Goal: Information Seeking & Learning: Compare options

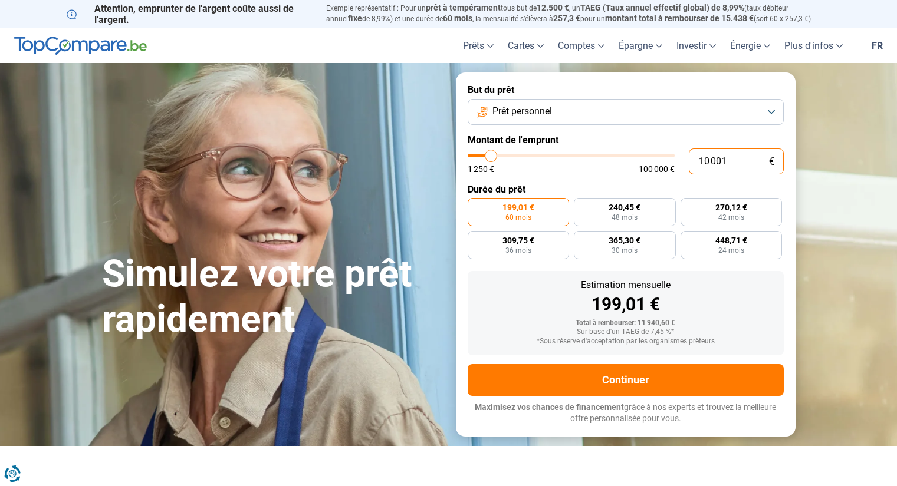
drag, startPoint x: 734, startPoint y: 159, endPoint x: 638, endPoint y: 156, distance: 95.5
click at [638, 156] on div "10 001 € 1 250 € 100 000 €" at bounding box center [625, 162] width 316 height 26
type input "10000"
radio input "true"
type input "5"
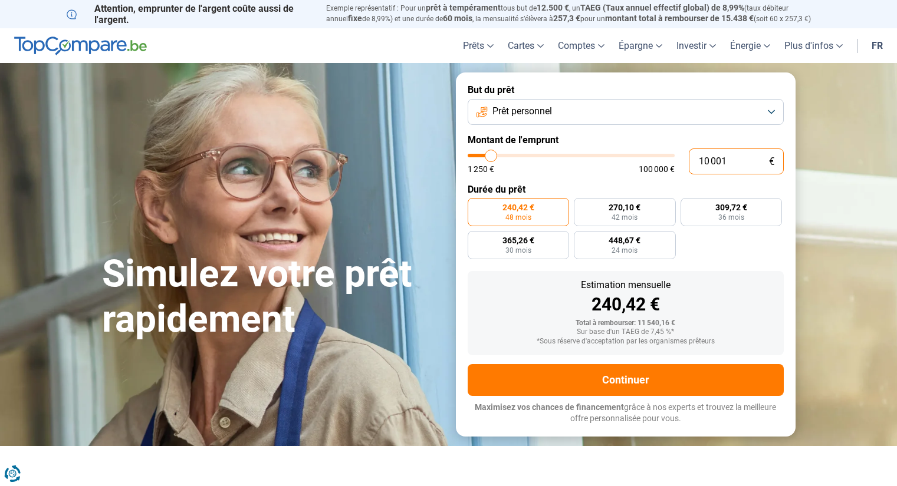
type input "1250"
type input "50"
type input "1250"
type input "500"
type input "1250"
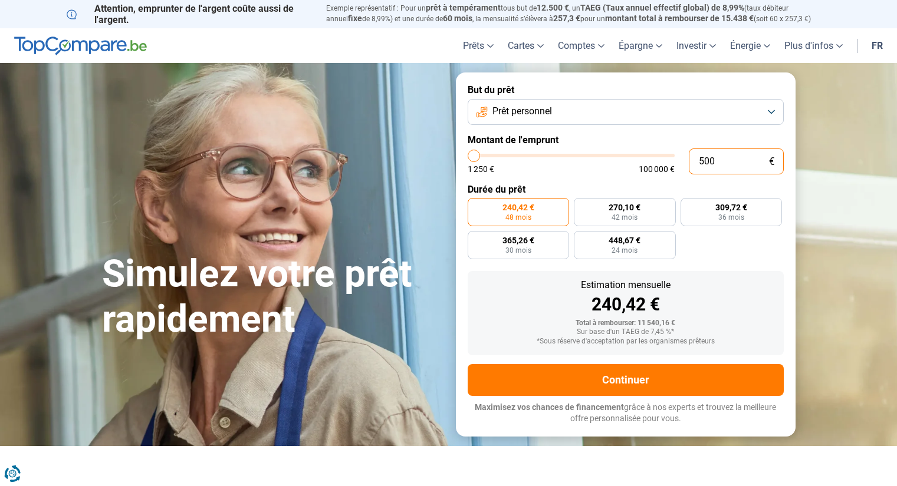
type input "5 000"
type input "5000"
type input "50 000"
type input "50000"
radio input "false"
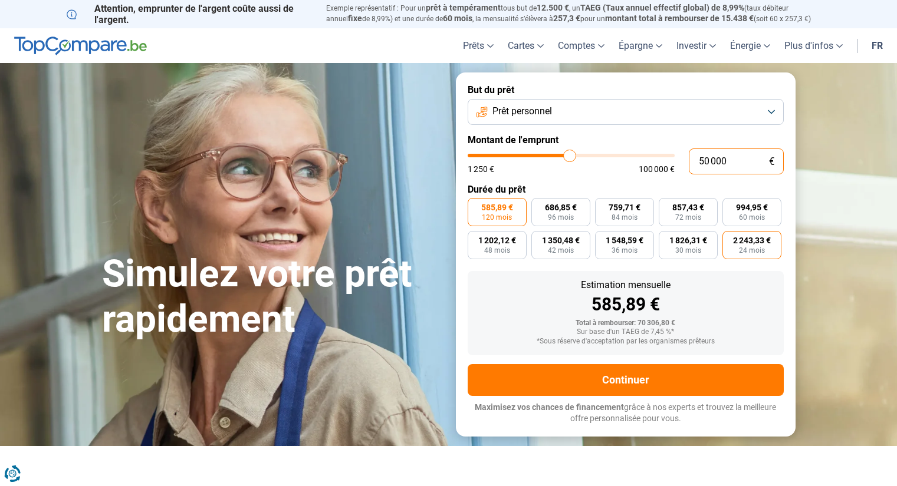
type input "50 000"
click at [756, 241] on span "2 243,33 €" at bounding box center [752, 240] width 38 height 8
click at [730, 239] on input "2 243,33 € 24 mois" at bounding box center [726, 235] width 8 height 8
radio input "true"
click at [492, 207] on span "585,89 €" at bounding box center [497, 207] width 32 height 8
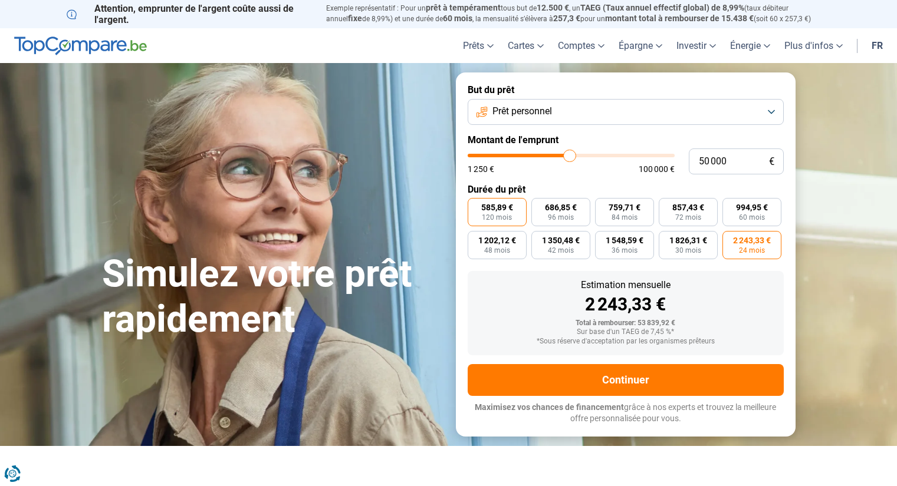
click at [475, 206] on input "585,89 € 120 mois" at bounding box center [471, 202] width 8 height 8
radio input "true"
click at [627, 214] on span "84 mois" at bounding box center [624, 217] width 26 height 7
click at [602, 206] on input "759,71 € 84 mois" at bounding box center [599, 202] width 8 height 8
radio input "true"
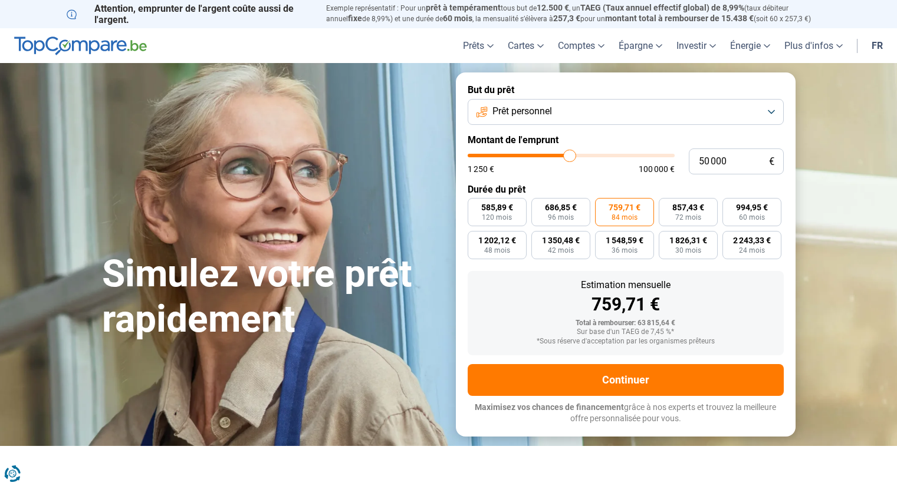
click at [740, 106] on button "Prêt personnel" at bounding box center [625, 112] width 316 height 26
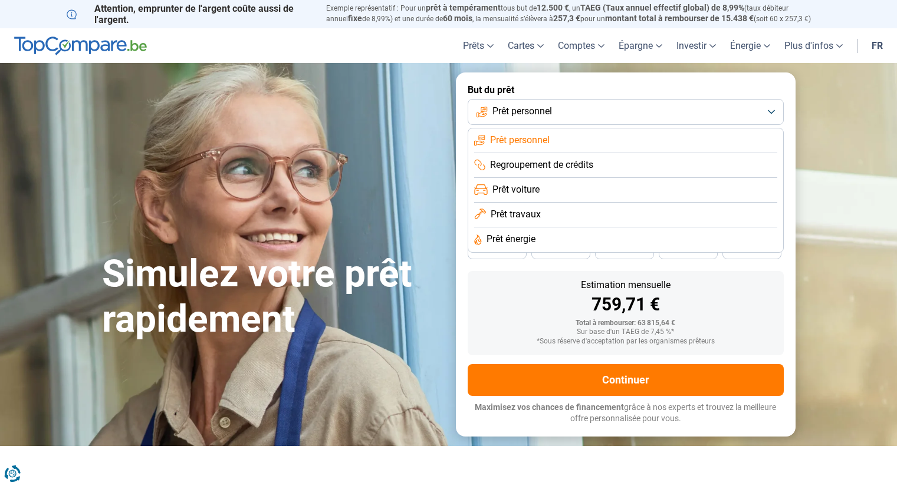
click at [589, 167] on span "Regroupement de crédits" at bounding box center [541, 165] width 103 height 13
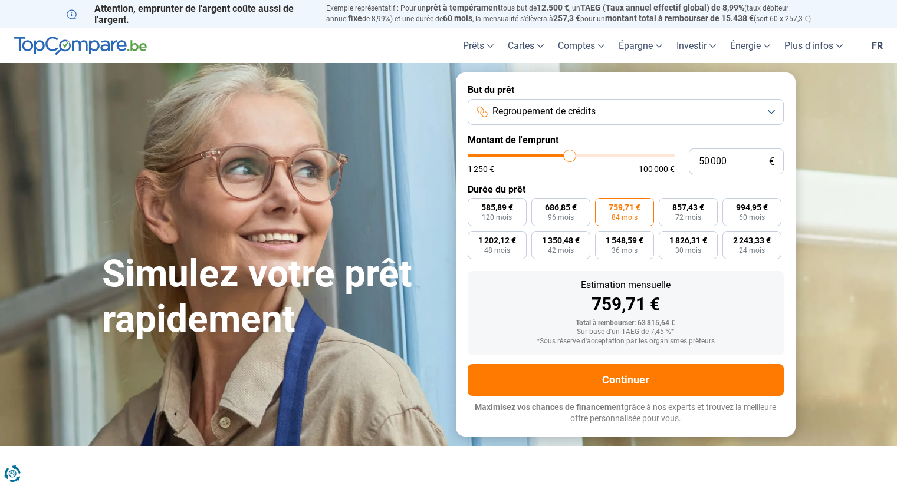
click at [773, 111] on button "Regroupement de crédits" at bounding box center [625, 112] width 316 height 26
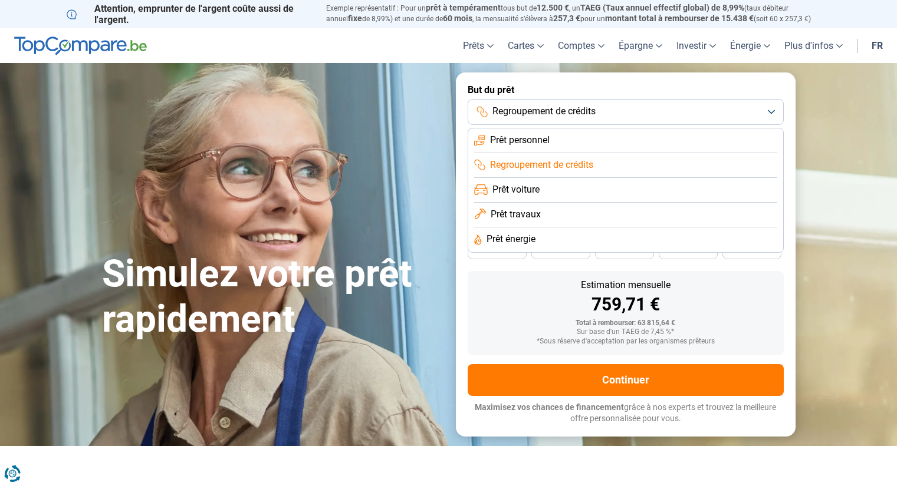
click at [532, 190] on span "Prêt voiture" at bounding box center [515, 189] width 47 height 13
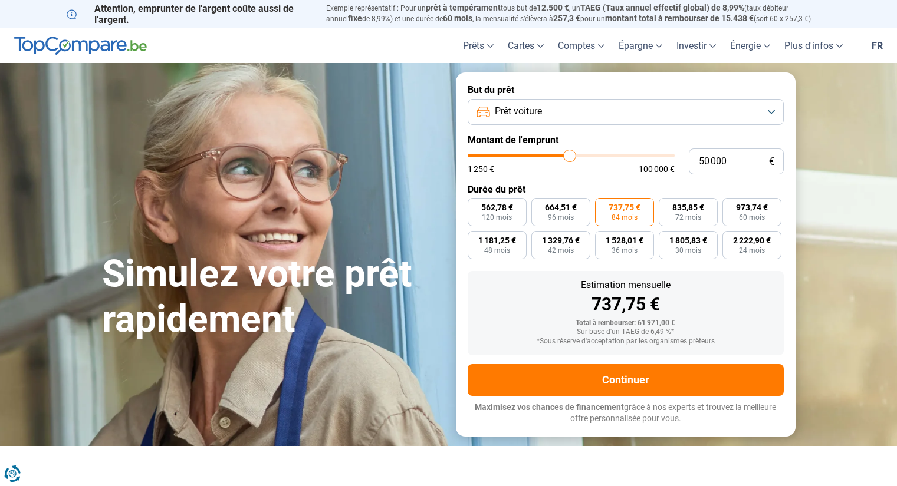
click at [640, 216] on label "737,75 € 84 mois" at bounding box center [624, 212] width 59 height 28
click at [602, 206] on input "737,75 € 84 mois" at bounding box center [599, 202] width 8 height 8
click at [765, 113] on button "Prêt voiture" at bounding box center [625, 112] width 316 height 26
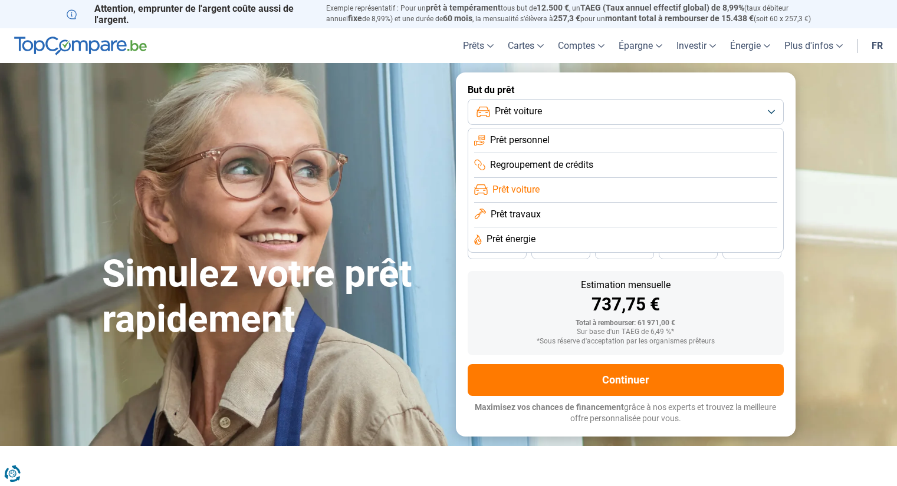
click at [508, 143] on span "Prêt personnel" at bounding box center [520, 140] width 60 height 13
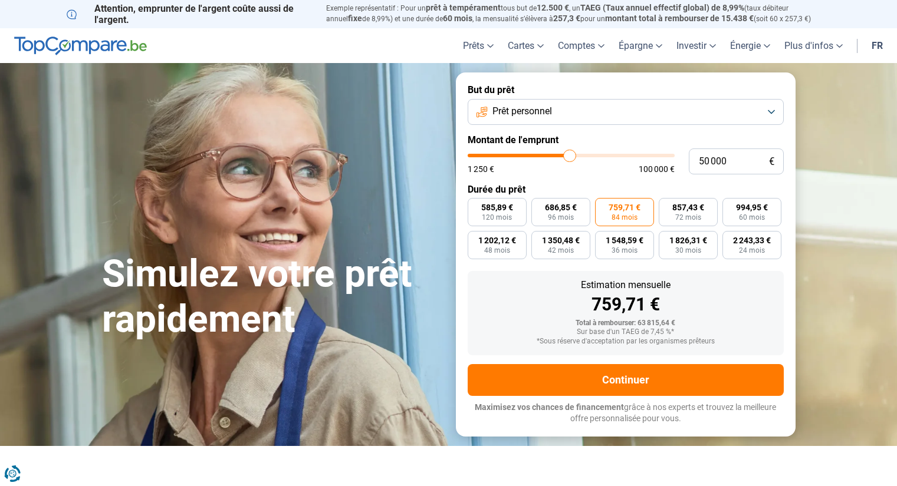
type input "51 250"
type input "51250"
type input "54 000"
type input "54000"
type input "58 500"
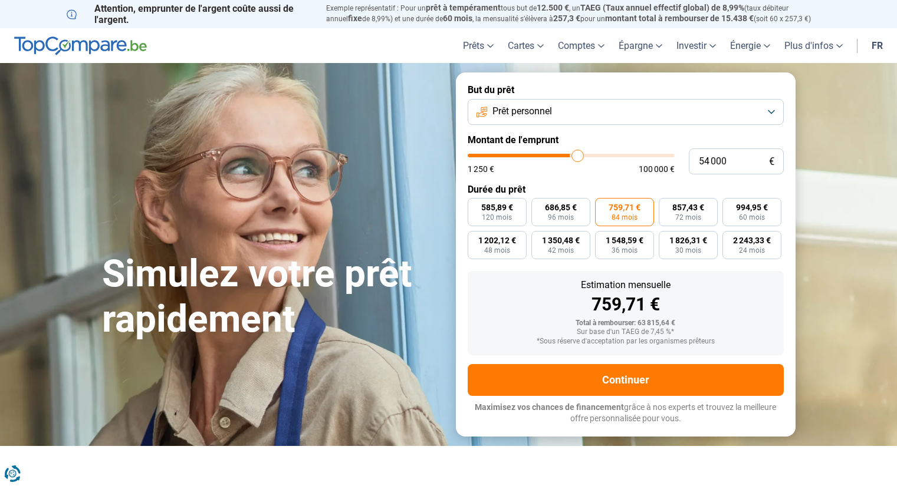
type input "58500"
type input "64 250"
type input "64250"
type input "70 500"
type input "70500"
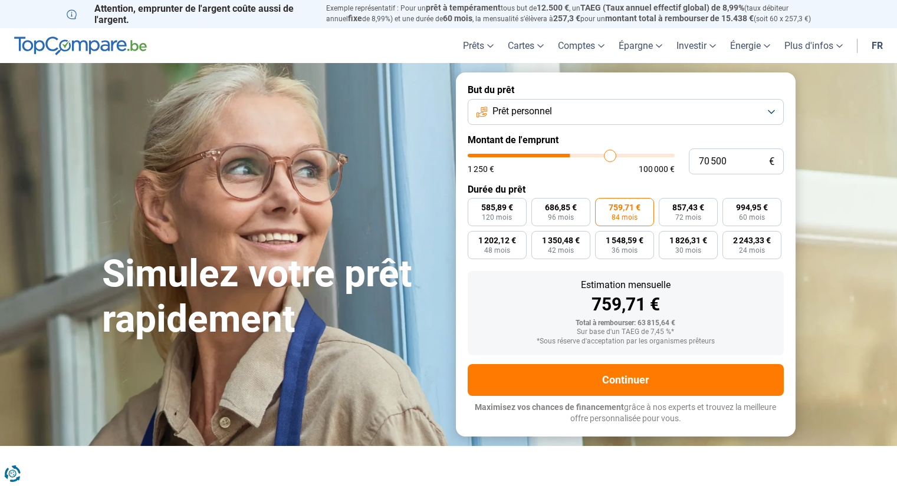
type input "75 750"
type input "75750"
type input "79 750"
type input "79750"
type input "82 500"
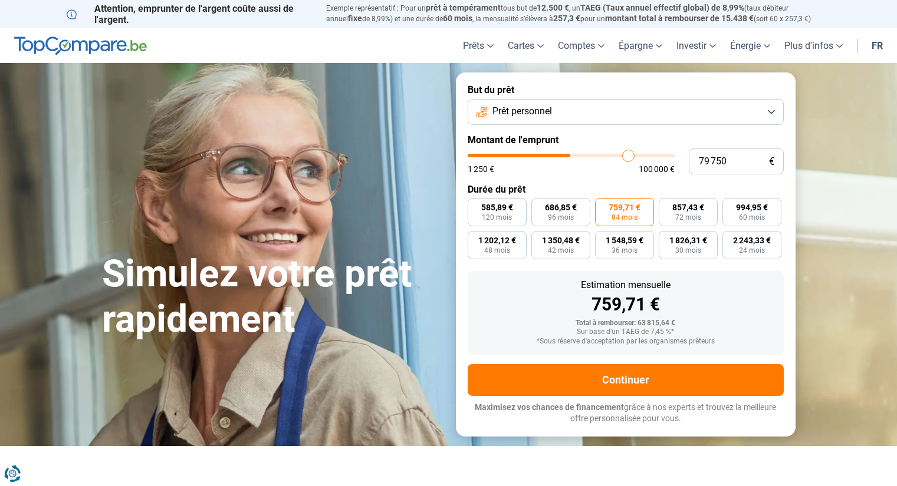
type input "82500"
type input "84 750"
type input "84750"
type input "86 750"
type input "86750"
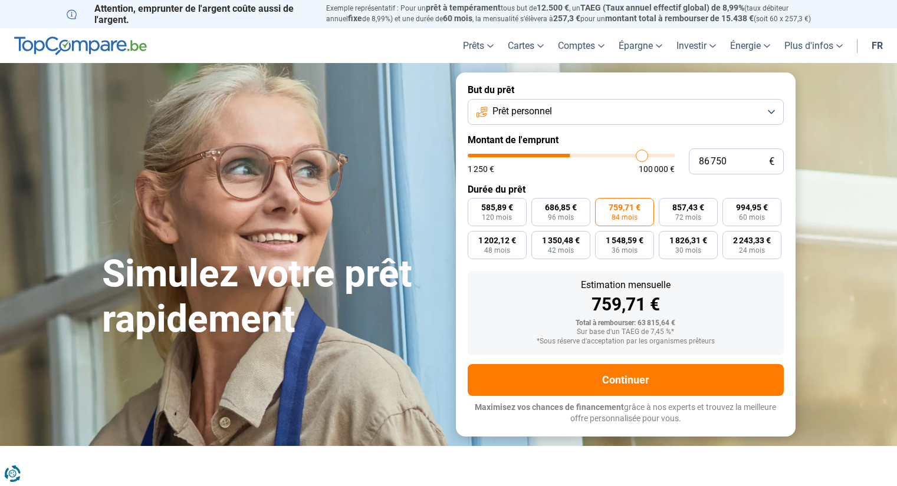
type input "88 500"
type input "88500"
type input "90 250"
type input "90250"
type input "91 750"
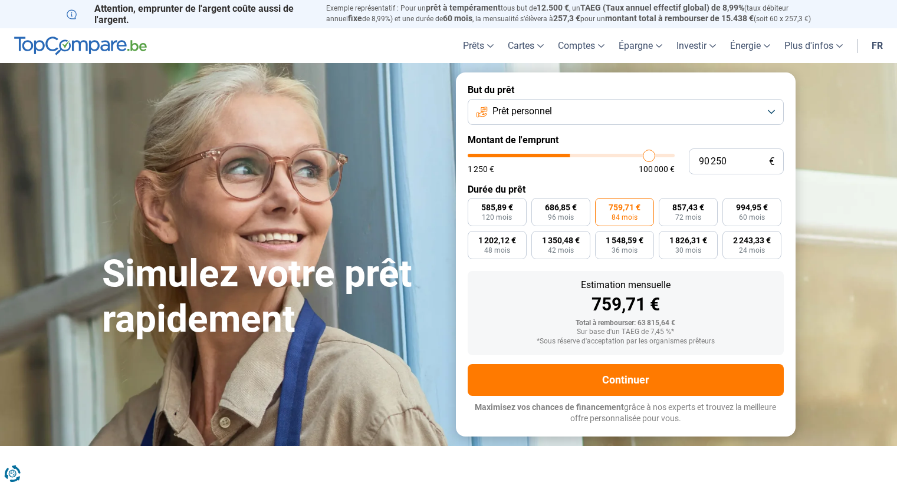
type input "91750"
type input "92 250"
type input "92250"
type input "92 500"
type input "92500"
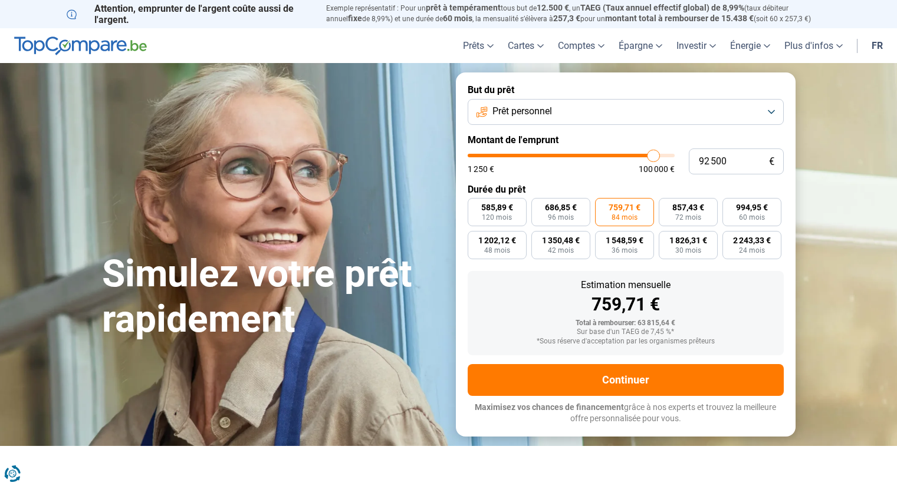
type input "93 500"
type input "93500"
type input "95 500"
type input "95500"
type input "98 500"
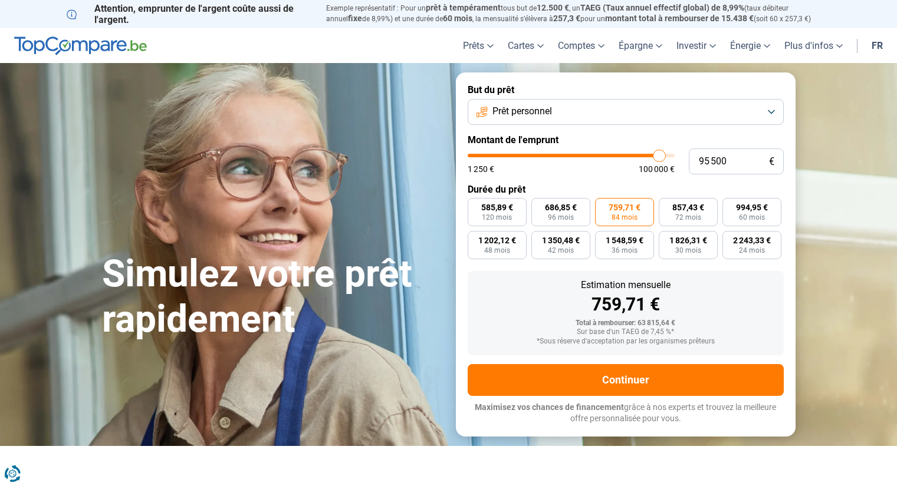
type input "98500"
type input "100 000"
drag, startPoint x: 569, startPoint y: 156, endPoint x: 681, endPoint y: 154, distance: 112.0
type input "100000"
click at [674, 154] on input "range" at bounding box center [570, 156] width 207 height 4
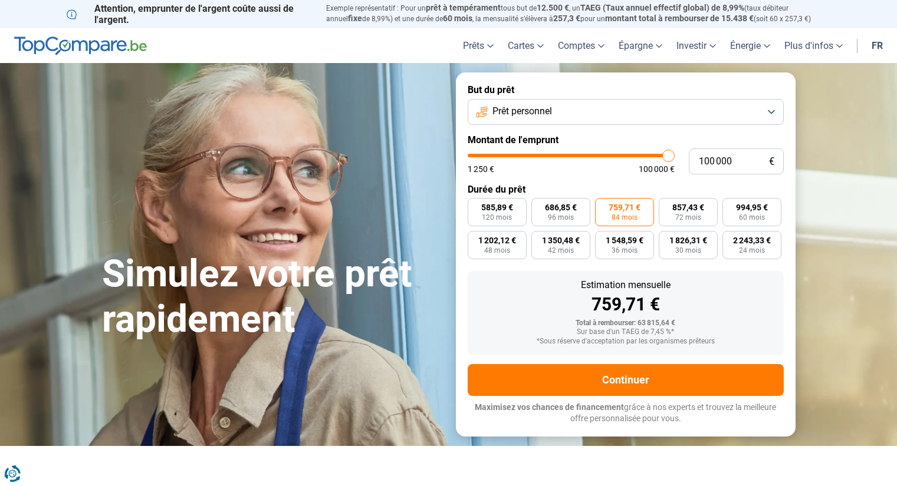
radio input "true"
click at [631, 214] on span "84 mois" at bounding box center [624, 217] width 26 height 7
click at [602, 206] on input "1 519,41 € 84 mois" at bounding box center [599, 202] width 8 height 8
radio input "true"
click at [635, 239] on span "3 097,19 €" at bounding box center [624, 240] width 38 height 8
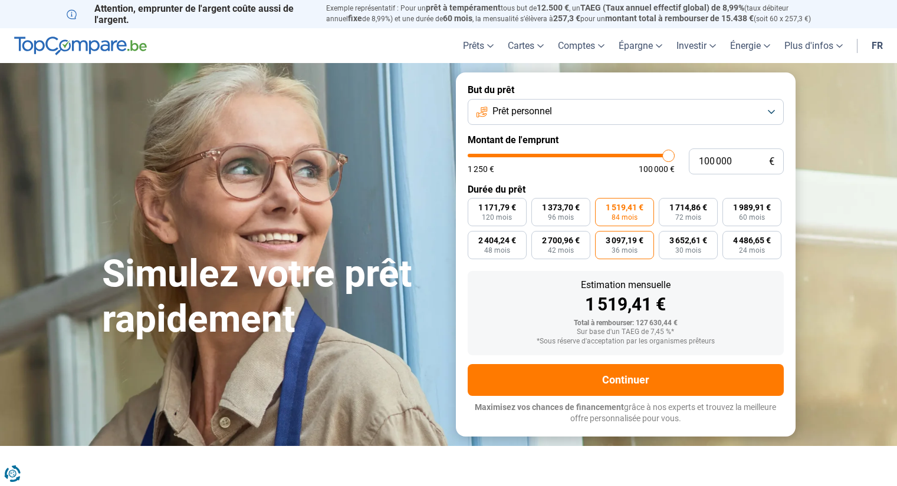
click at [602, 239] on input "3 097,19 € 36 mois" at bounding box center [599, 235] width 8 height 8
radio input "true"
click at [641, 214] on label "1 519,41 € 84 mois" at bounding box center [624, 212] width 59 height 28
click at [602, 206] on input "1 519,41 € 84 mois" at bounding box center [599, 202] width 8 height 8
radio input "true"
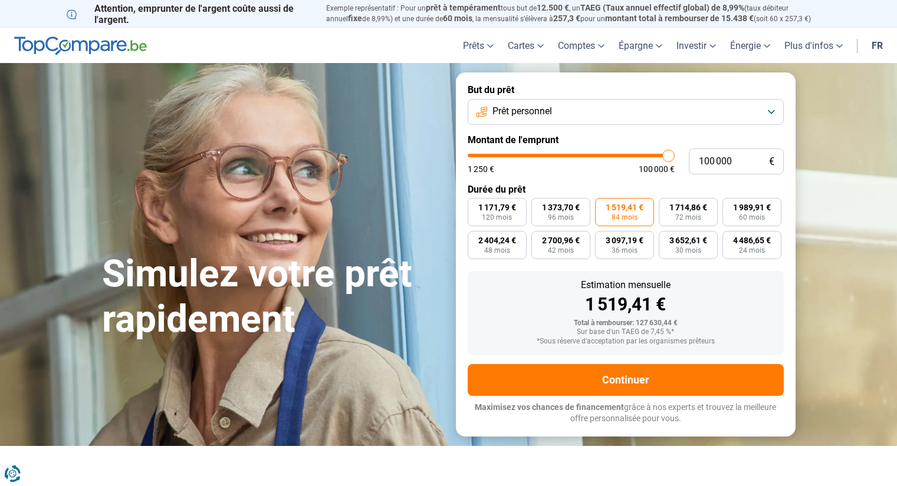
type input "98 500"
type input "98500"
type input "96 750"
type input "96750"
type input "94 250"
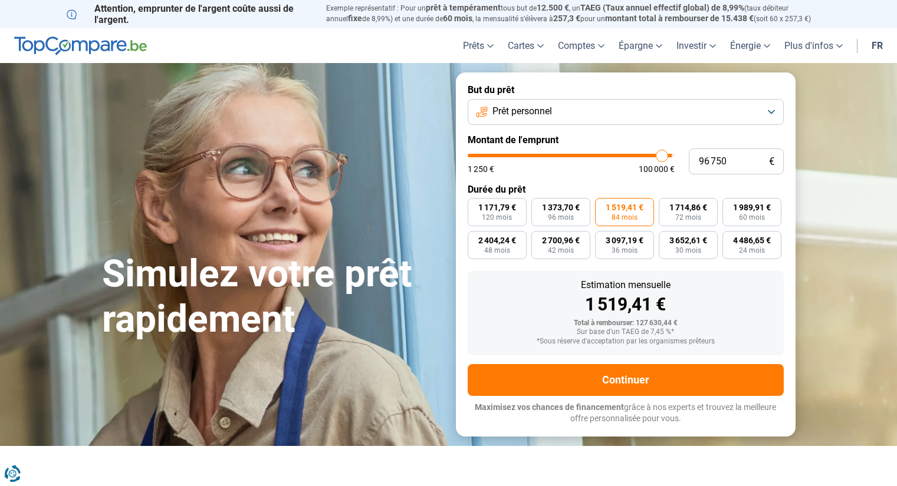
type input "94250"
type input "92 000"
type input "92000"
type input "89 000"
type input "89000"
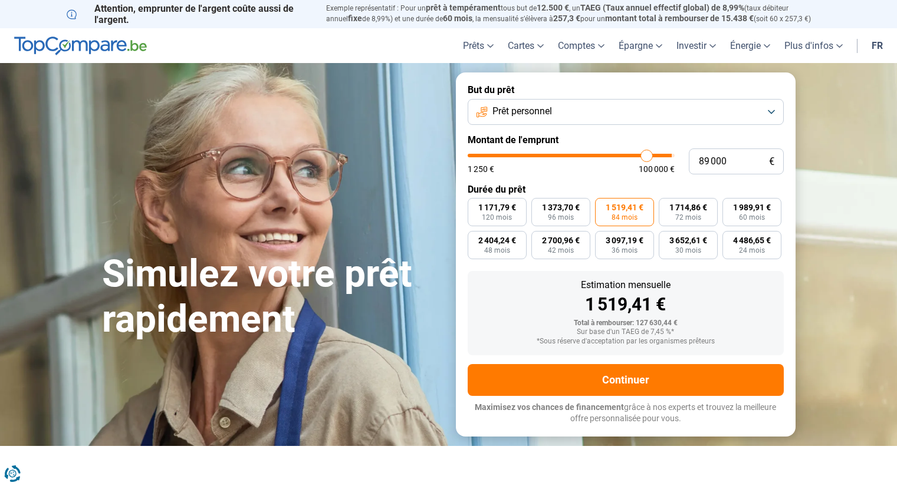
type input "86 250"
type input "86250"
type input "83 000"
type input "83000"
type input "81 750"
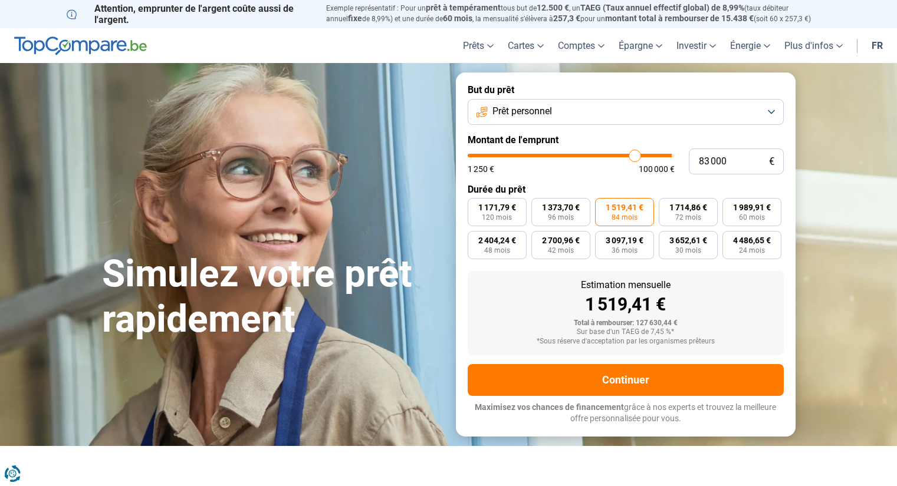
type input "81750"
type input "80 750"
type input "80750"
type input "79 000"
type input "79000"
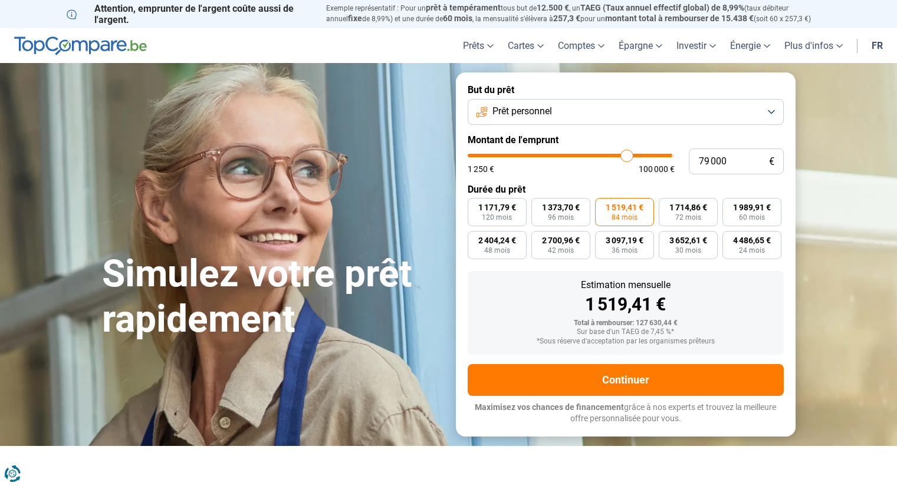
type input "75 500"
type input "75500"
type input "69 750"
type input "69750"
type input "64 500"
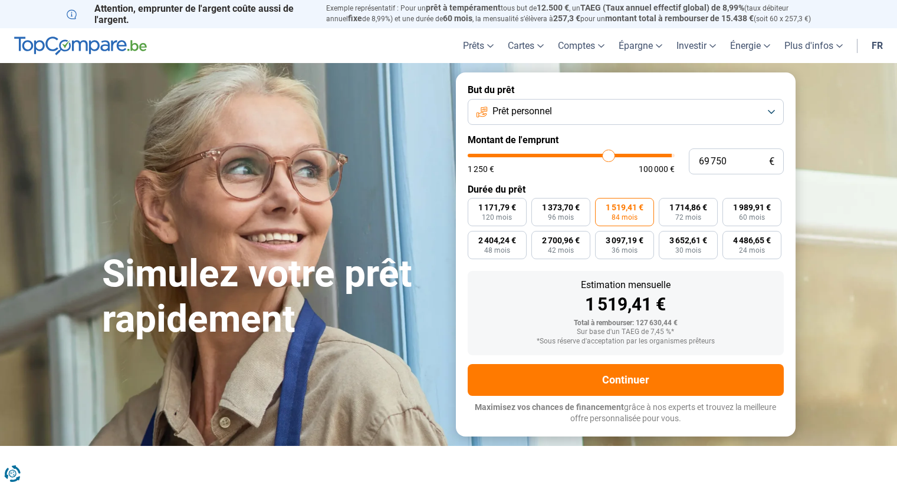
type input "64500"
type input "62 250"
type input "62250"
type input "61 000"
type input "61000"
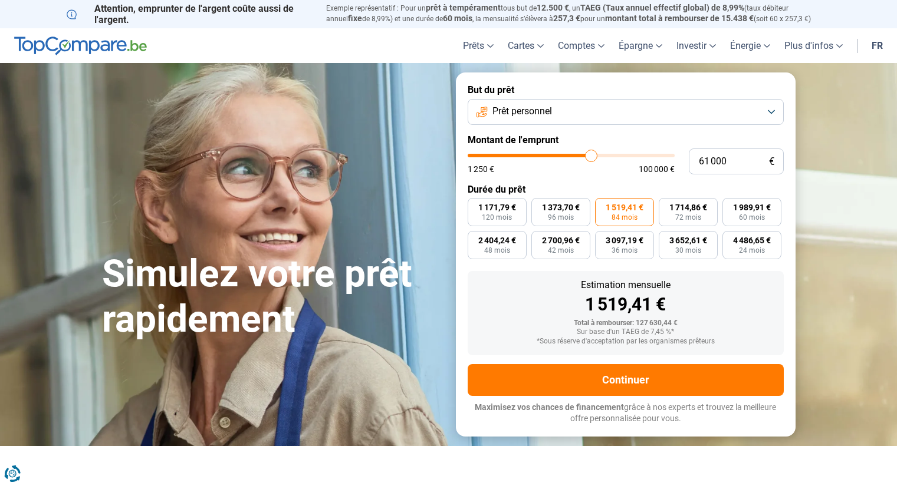
type input "60 500"
type input "60500"
type input "60 250"
type input "60250"
type input "59 750"
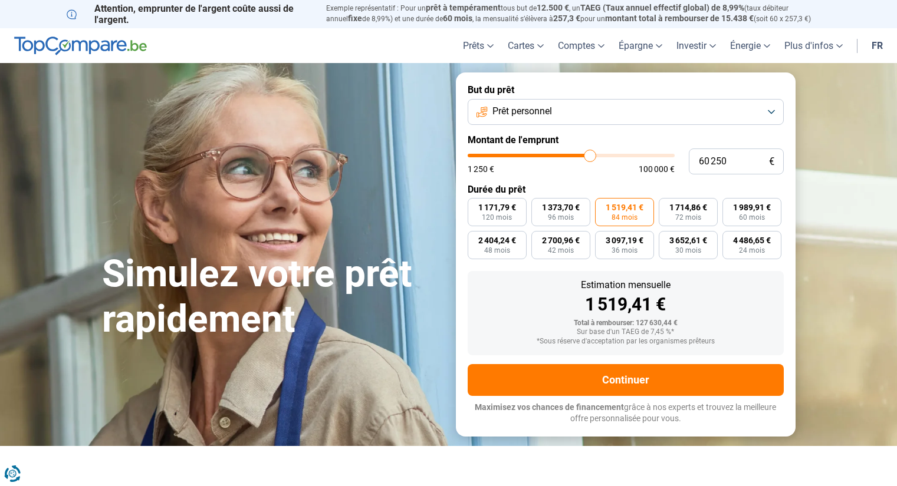
type input "59750"
type input "59 500"
type input "59500"
type input "59 250"
type input "59250"
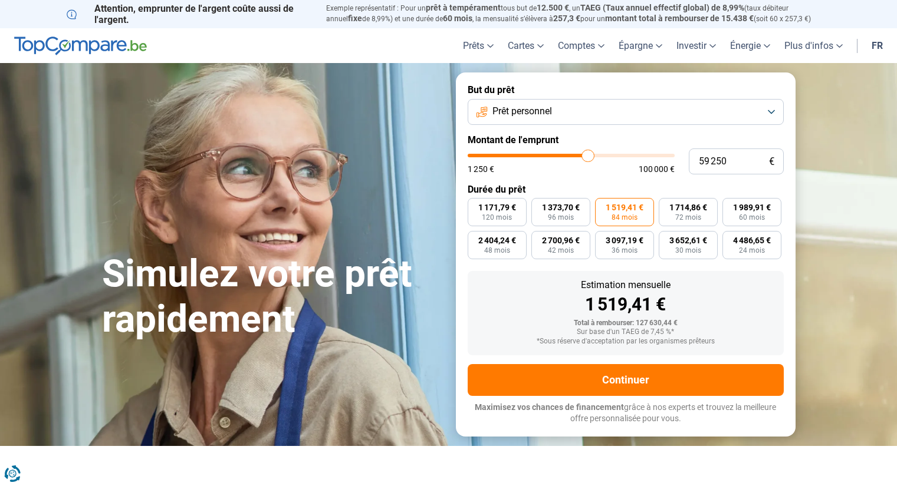
type input "58 750"
type input "58750"
type input "58 500"
type input "58500"
type input "58 000"
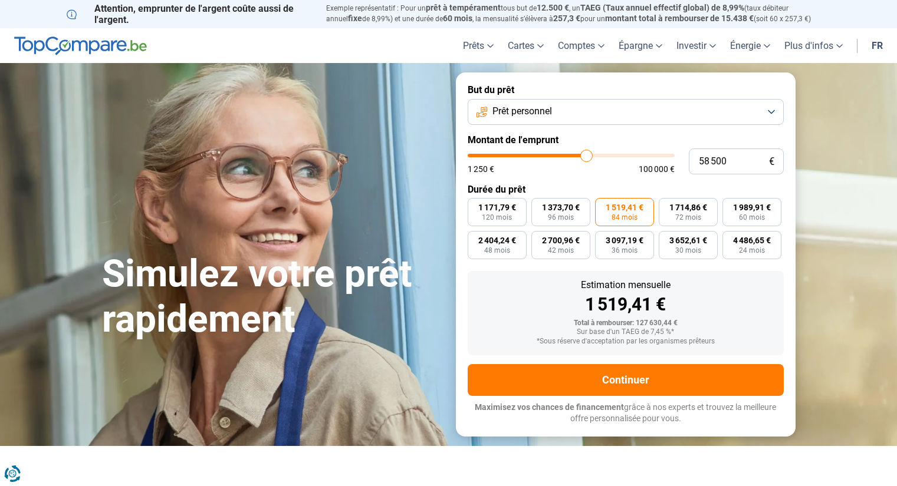
type input "58000"
type input "57 750"
type input "57750"
type input "57 500"
type input "57500"
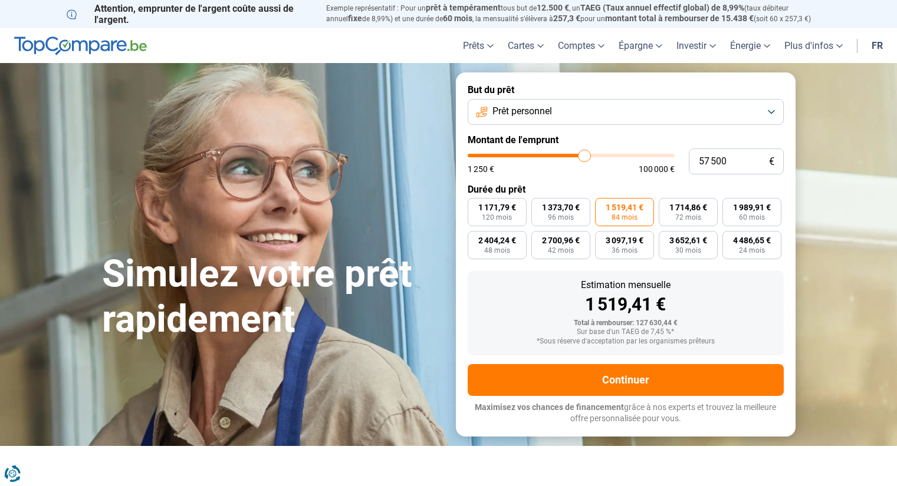
type input "57 000"
type input "57000"
type input "56 750"
type input "56750"
type input "56 500"
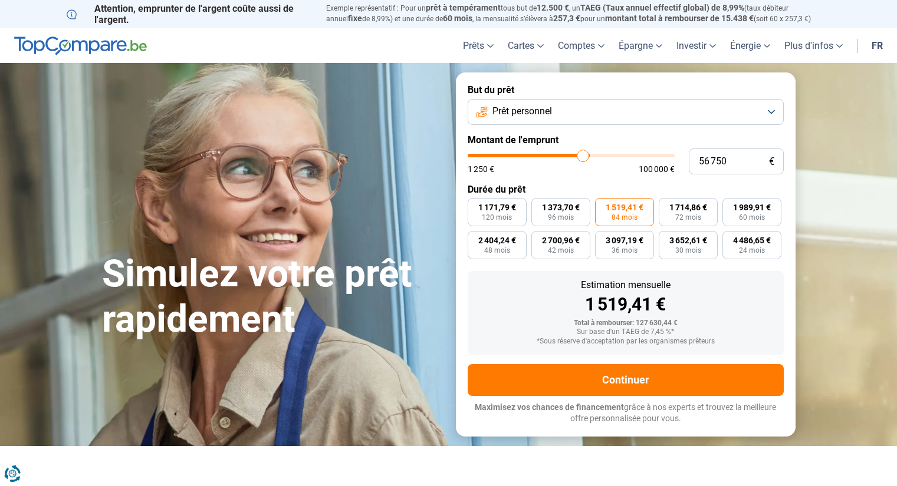
type input "56500"
type input "56 250"
type input "56250"
type input "56 000"
type input "56000"
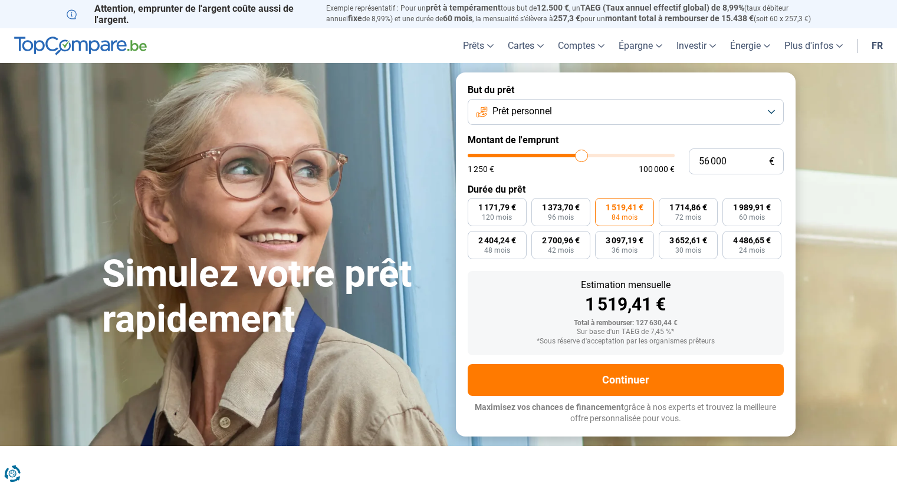
type input "55 750"
type input "55750"
type input "55 500"
type input "55500"
type input "55 000"
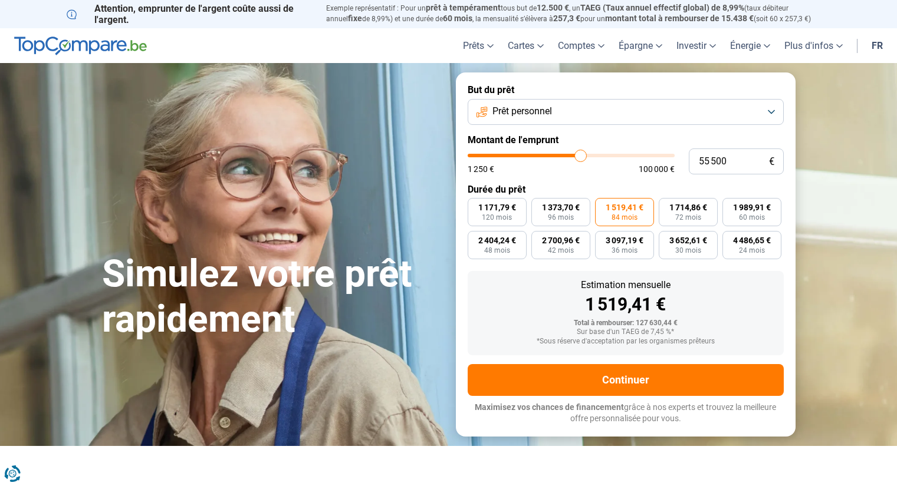
type input "55000"
type input "54 250"
type input "54250"
type input "54 000"
type input "54000"
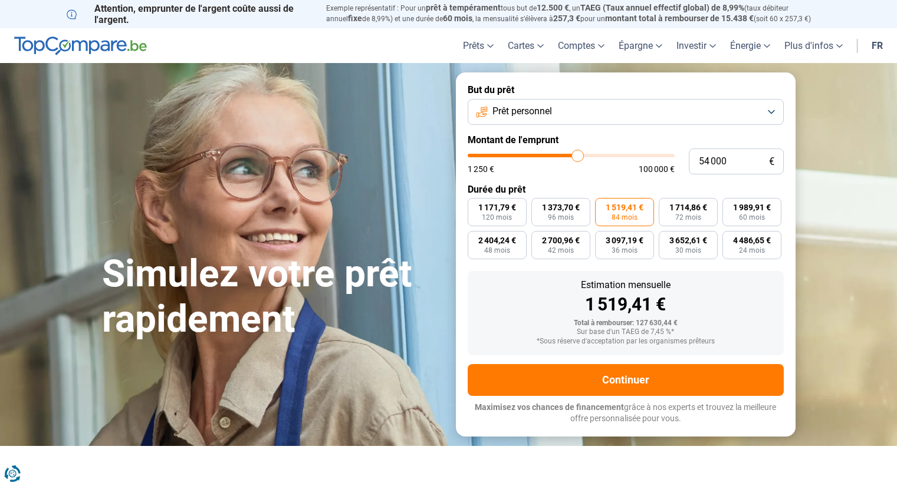
type input "53 500"
type input "53500"
type input "53 250"
type input "53250"
type input "52 750"
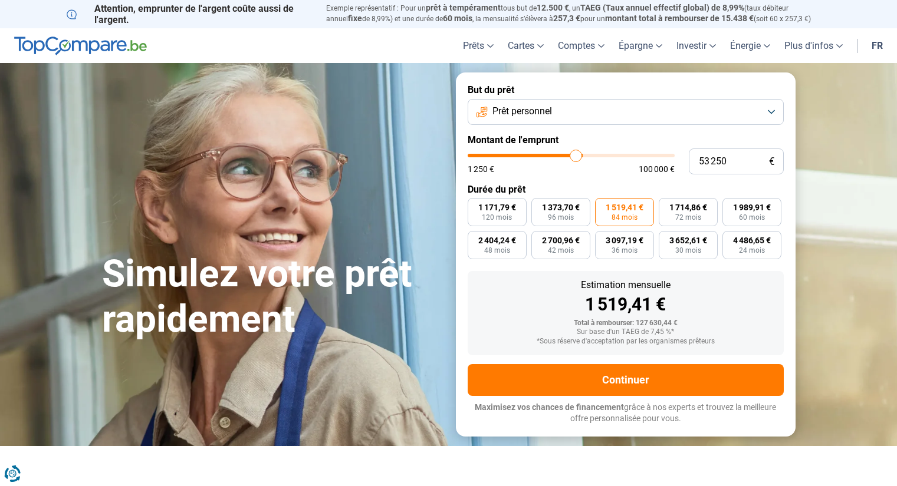
type input "52750"
type input "52 500"
type input "52500"
type input "52 250"
type input "52250"
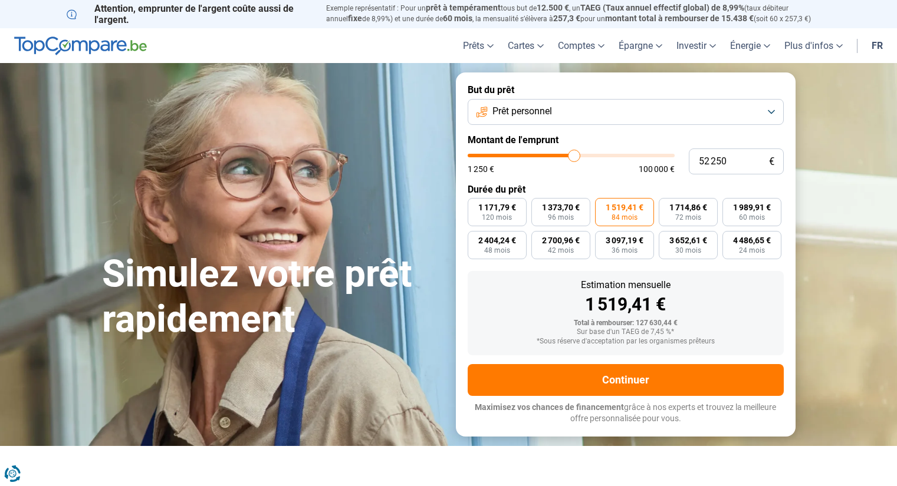
type input "52 000"
type input "52000"
type input "51 750"
type input "51750"
type input "51 250"
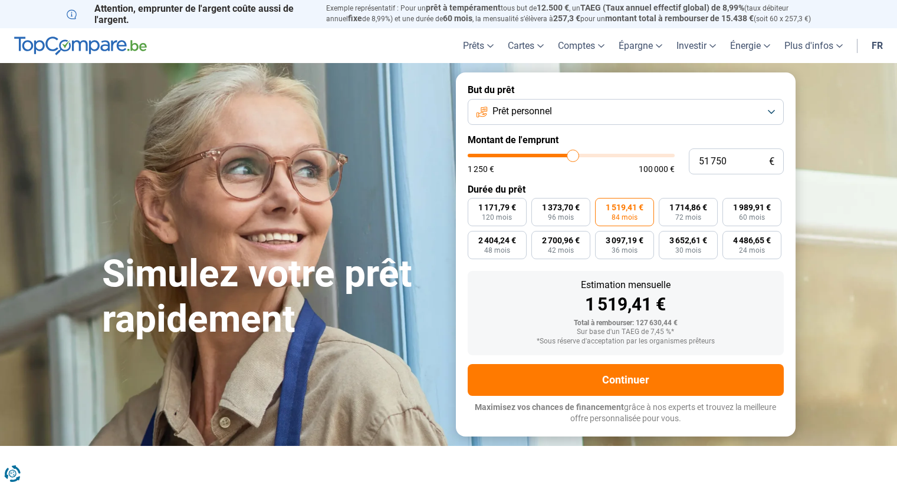
type input "51250"
type input "51 000"
type input "51000"
type input "50 750"
type input "50750"
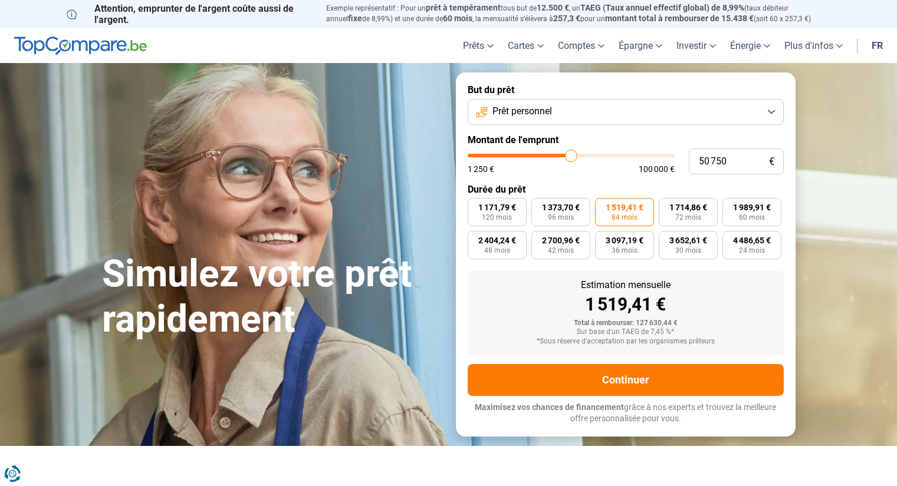
type input "50 500"
type input "50500"
type input "50 250"
type input "50250"
type input "50 000"
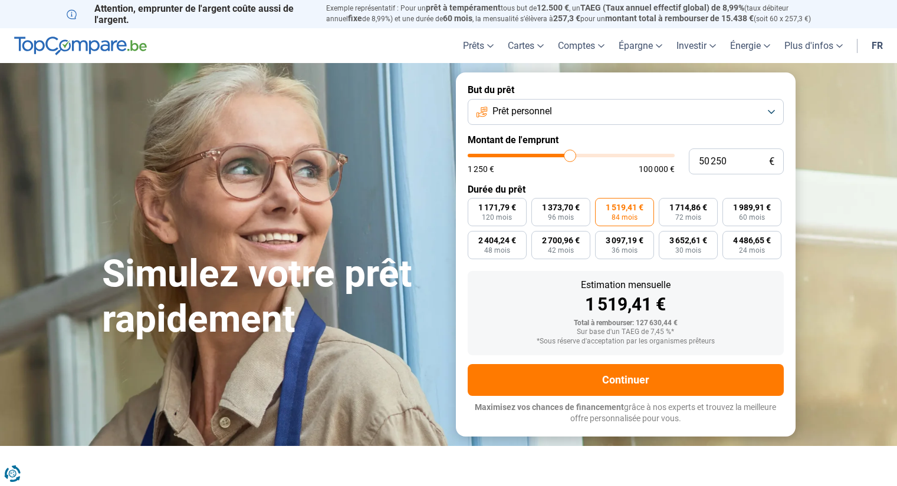
type input "50000"
type input "49 750"
type input "49750"
type input "50 000"
type input "50000"
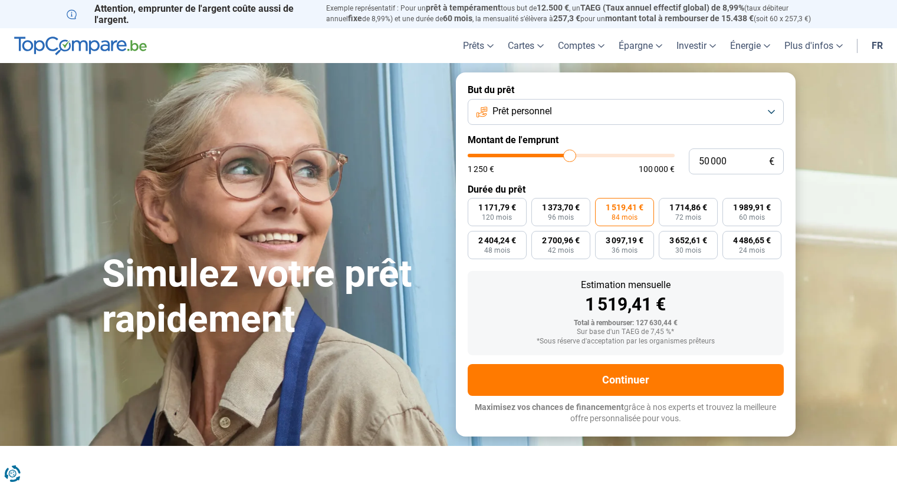
type input "50 250"
type input "50250"
type input "50 500"
type input "50500"
type input "50 750"
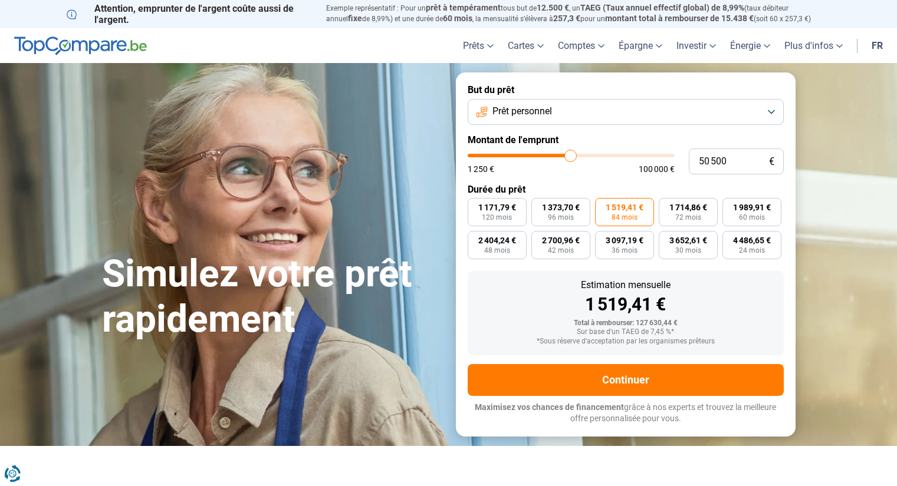
type input "50750"
type input "50 500"
type input "50500"
type input "50 250"
drag, startPoint x: 668, startPoint y: 155, endPoint x: 569, endPoint y: 155, distance: 98.4
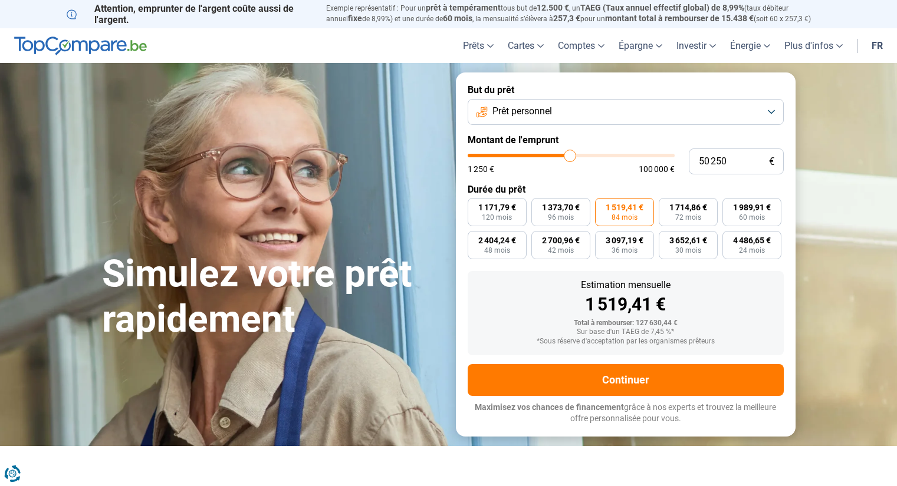
type input "50250"
click at [569, 155] on input "range" at bounding box center [570, 156] width 207 height 4
radio input "true"
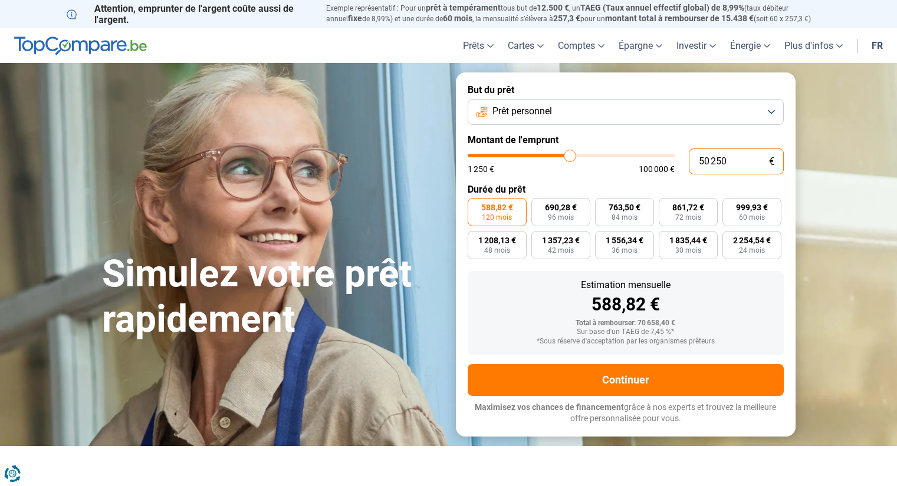
drag, startPoint x: 737, startPoint y: 165, endPoint x: 624, endPoint y: 150, distance: 114.2
click at [624, 150] on div "50 250 € 1 250 € 100 000 €" at bounding box center [625, 162] width 316 height 26
